Goal: Complete application form

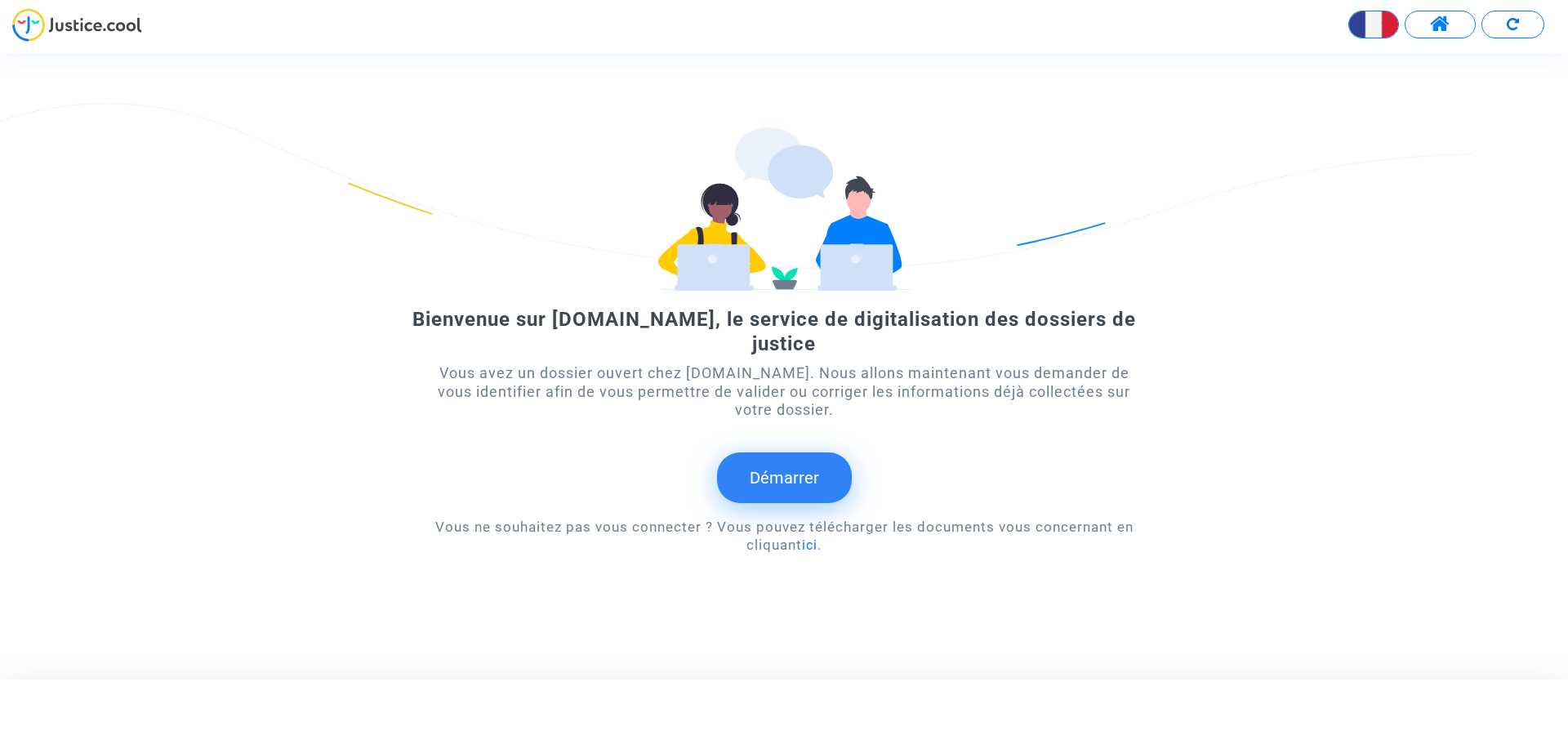
click at [796, 478] on button "Démarrer" at bounding box center [784, 477] width 134 height 51
